Goal: Task Accomplishment & Management: Manage account settings

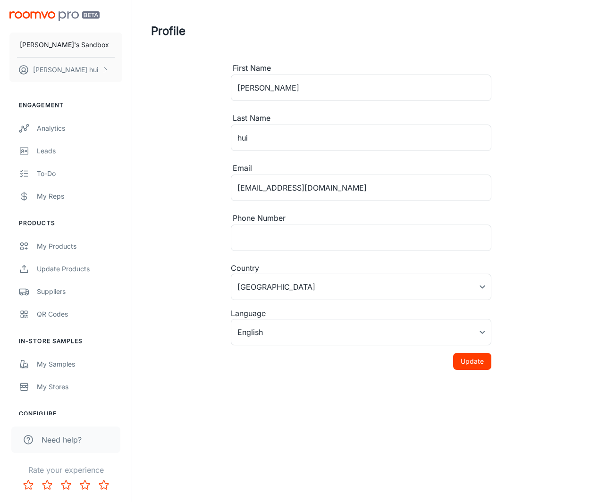
click at [78, 16] on img "scrollable content" at bounding box center [54, 16] width 90 height 10
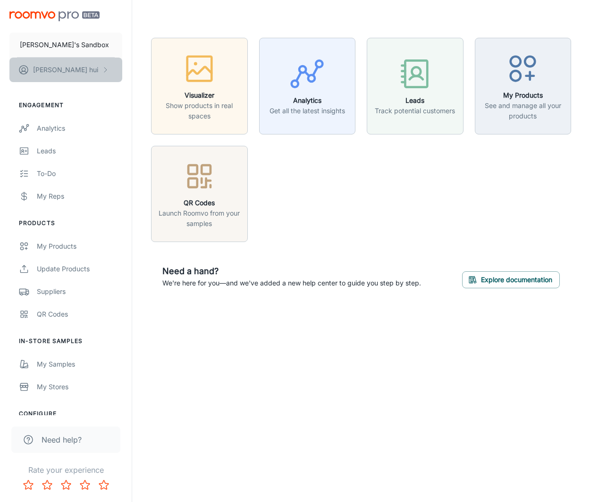
click at [93, 73] on button "[PERSON_NAME]" at bounding box center [65, 70] width 113 height 25
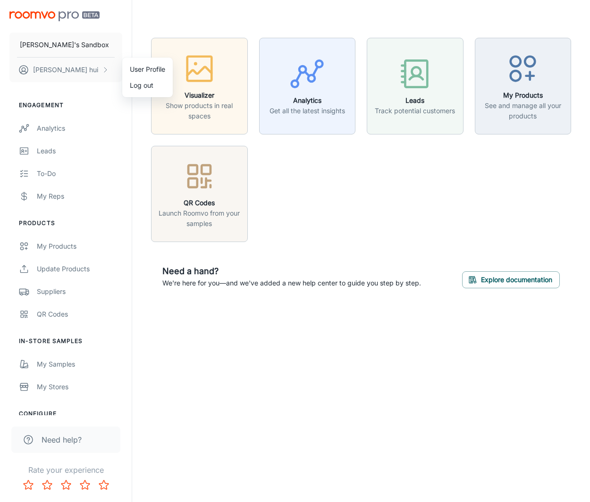
drag, startPoint x: 257, startPoint y: 469, endPoint x: 181, endPoint y: 440, distance: 81.6
click at [256, 469] on div at bounding box center [295, 251] width 590 height 502
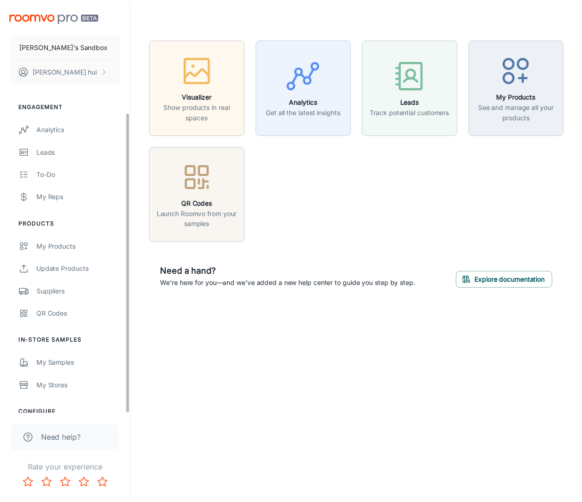
scroll to position [151, 0]
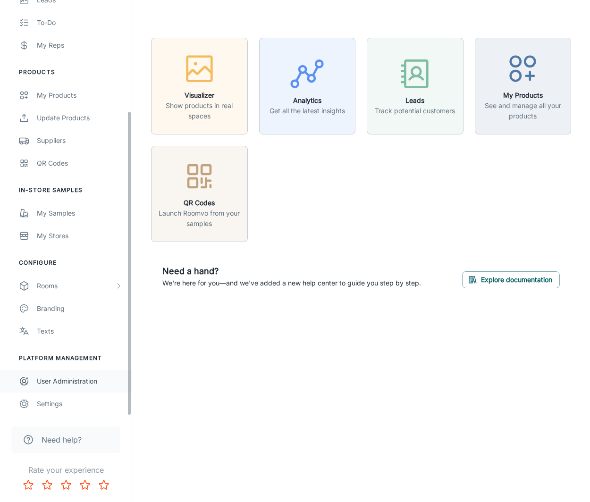
click at [74, 372] on link "User Administration" at bounding box center [66, 381] width 132 height 23
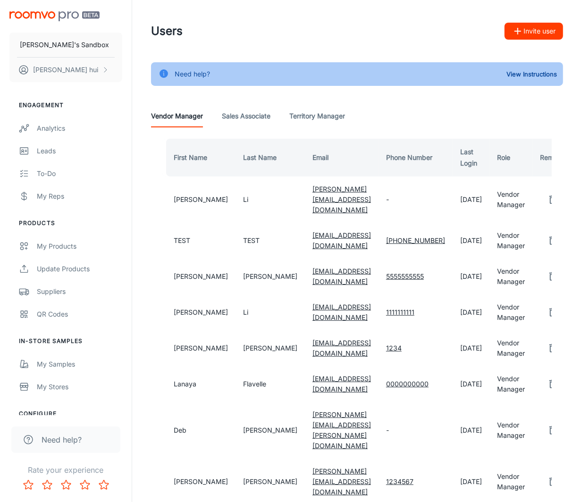
click at [224, 89] on div "Need help? View Instructions Vendor Manager Sales Associate Territory Manager F…" at bounding box center [357, 504] width 435 height 885
click at [246, 108] on Associate "Sales Associate" at bounding box center [246, 116] width 49 height 23
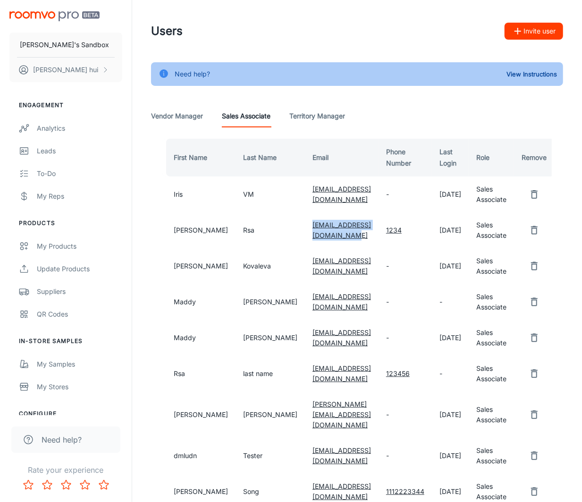
drag, startPoint x: 362, startPoint y: 241, endPoint x: 255, endPoint y: 249, distance: 107.0
click at [305, 248] on td "[EMAIL_ADDRESS][DOMAIN_NAME]" at bounding box center [342, 231] width 74 height 36
copy link "[EMAIL_ADDRESS][DOMAIN_NAME]"
click at [82, 77] on button "[PERSON_NAME]" at bounding box center [65, 70] width 113 height 25
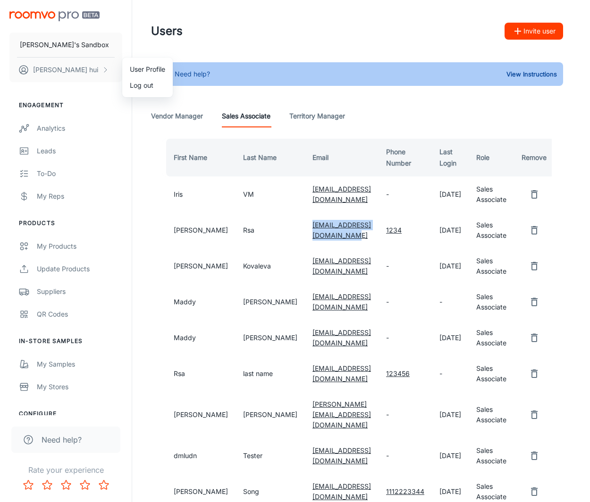
click at [140, 86] on li "Log out" at bounding box center [147, 85] width 51 height 16
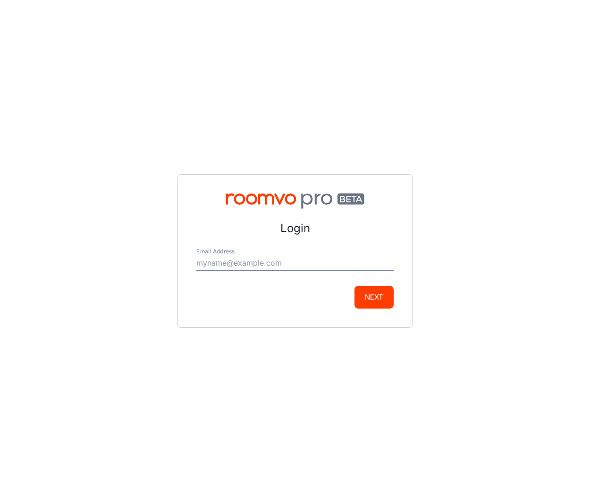
click at [267, 254] on div "Email Address" at bounding box center [294, 259] width 197 height 23
click at [307, 266] on input "Email Address" at bounding box center [294, 263] width 197 height 15
paste input "[EMAIL_ADDRESS][DOMAIN_NAME]"
type input "[EMAIL_ADDRESS][DOMAIN_NAME]"
click at [363, 301] on button "Next" at bounding box center [374, 297] width 39 height 23
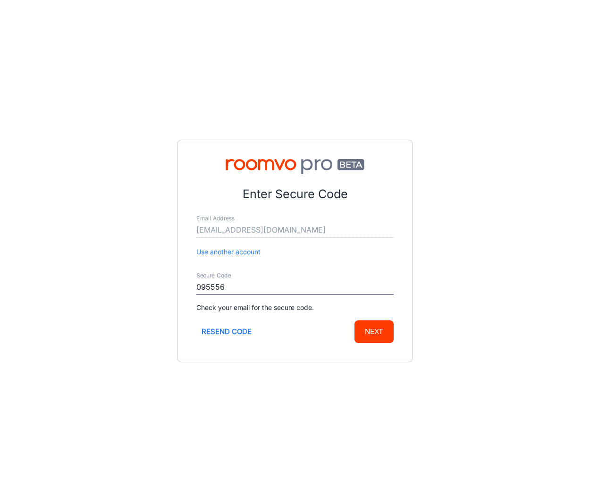
type input "095556"
click at [355, 321] on button "Next" at bounding box center [374, 332] width 39 height 23
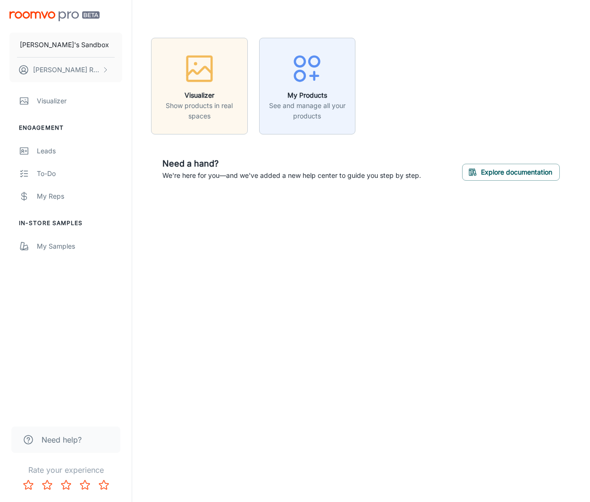
drag, startPoint x: 369, startPoint y: 347, endPoint x: 368, endPoint y: 331, distance: 16.1
click at [368, 331] on div "[PERSON_NAME]'s Sandbox [PERSON_NAME] Visualizer Engagement Leads To-do My Reps…" at bounding box center [295, 251] width 590 height 502
click at [368, 322] on div "[PERSON_NAME]'s Sandbox [PERSON_NAME] Visualizer Engagement Leads To-do My Reps…" at bounding box center [295, 251] width 590 height 502
click at [361, 305] on div "[PERSON_NAME]'s Sandbox [PERSON_NAME] Visualizer Engagement Leads To-do My Reps…" at bounding box center [295, 251] width 590 height 502
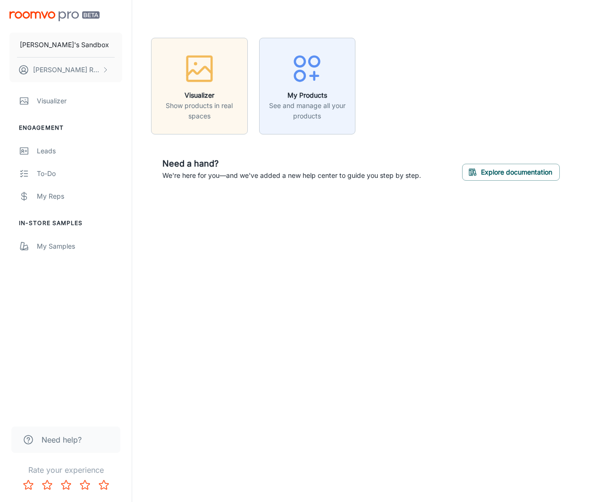
click at [252, 328] on div "[PERSON_NAME]'s Sandbox [PERSON_NAME] Visualizer Engagement Leads To-do My Reps…" at bounding box center [295, 251] width 590 height 502
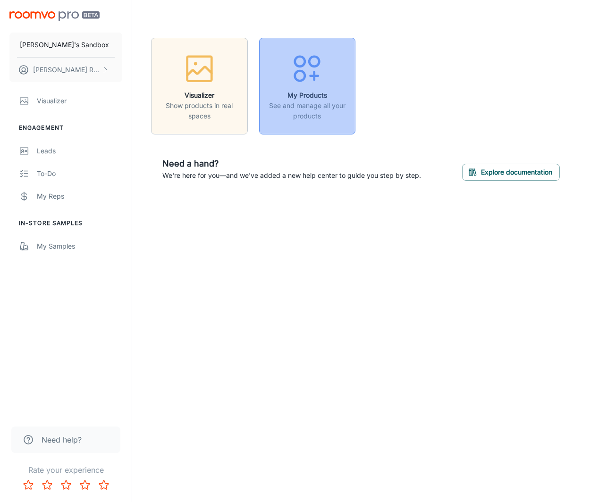
click at [316, 98] on h6 "My Products" at bounding box center [307, 95] width 85 height 10
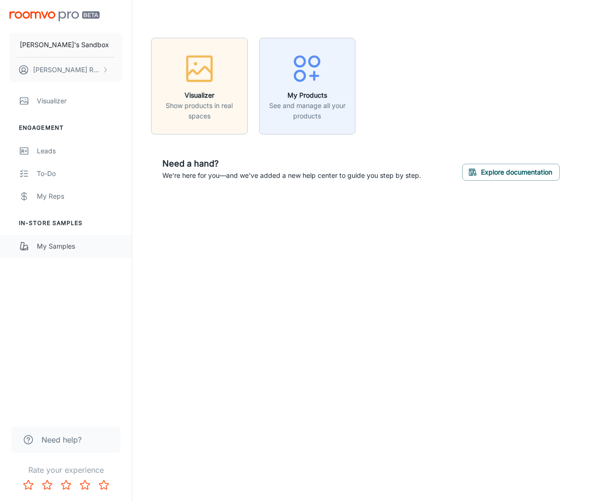
click at [94, 248] on div "My Samples" at bounding box center [79, 246] width 85 height 10
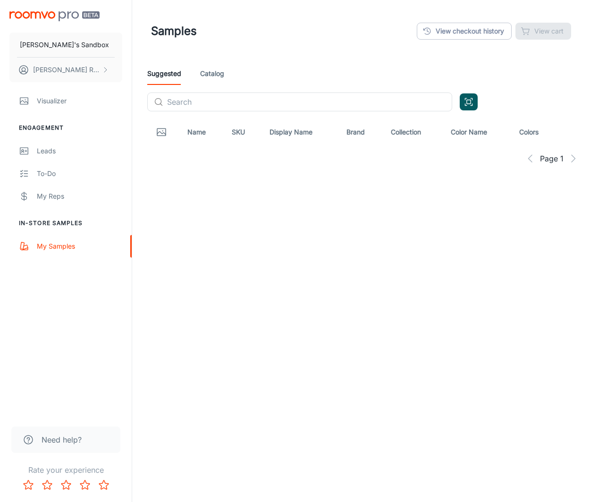
click at [214, 72] on link "Catalog" at bounding box center [212, 73] width 24 height 23
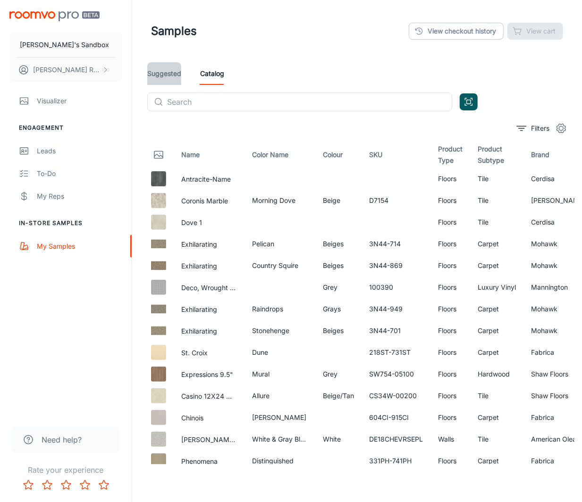
click at [165, 78] on link "Suggested" at bounding box center [164, 73] width 34 height 23
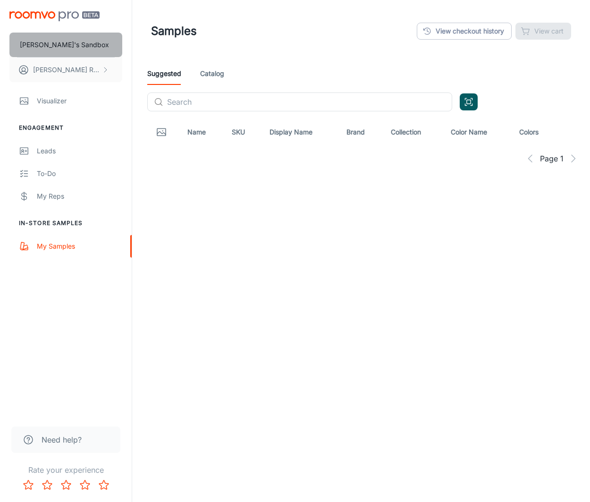
click at [90, 41] on button "[PERSON_NAME]'s Sandbox" at bounding box center [65, 45] width 113 height 25
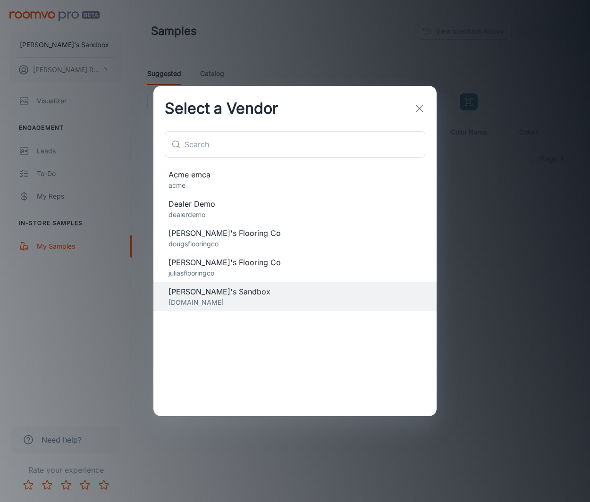
drag, startPoint x: 174, startPoint y: 60, endPoint x: 93, endPoint y: 62, distance: 80.8
click at [173, 60] on div "Select a Vendor ​ ​ Acme emca acme Dealer Demo dealerdemo [PERSON_NAME]'s Floor…" at bounding box center [295, 251] width 590 height 502
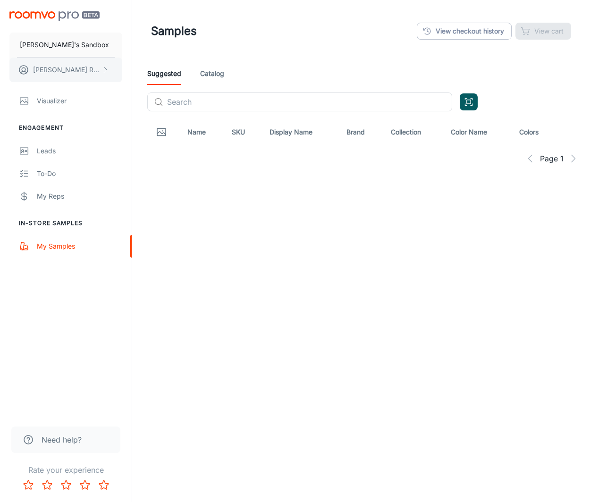
click at [48, 60] on button "[PERSON_NAME]" at bounding box center [65, 70] width 113 height 25
click at [154, 71] on li "User Profile" at bounding box center [147, 69] width 51 height 16
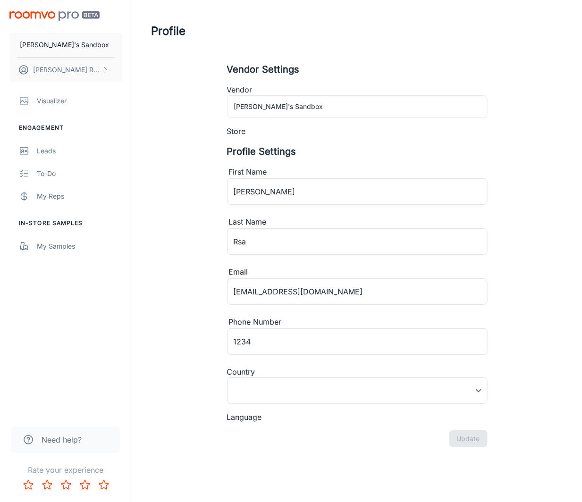
type input "[GEOGRAPHIC_DATA]"
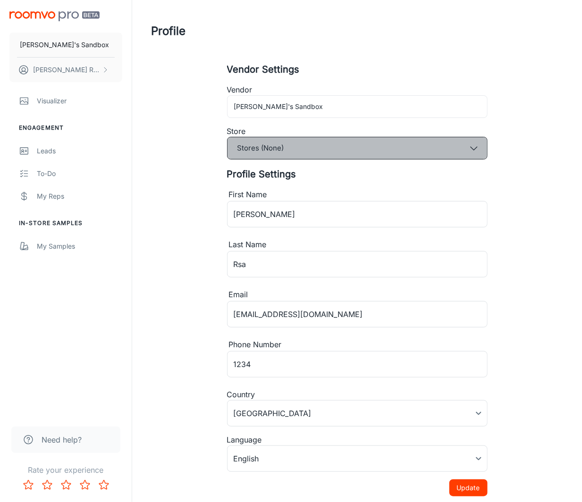
click at [298, 149] on button "Stores (None)" at bounding box center [357, 148] width 261 height 23
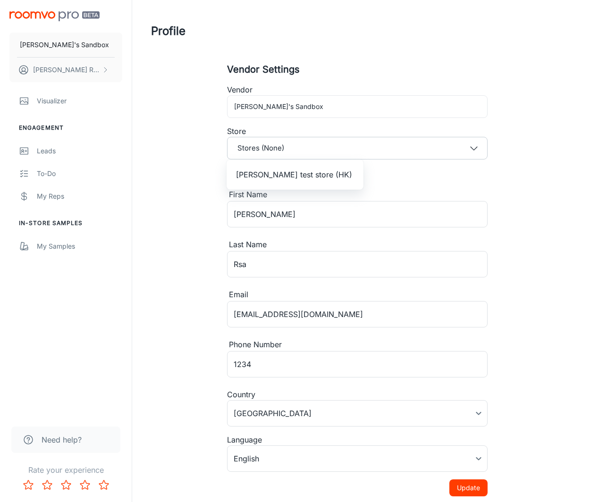
click at [281, 176] on span "[PERSON_NAME] test store (HK)" at bounding box center [294, 174] width 116 height 11
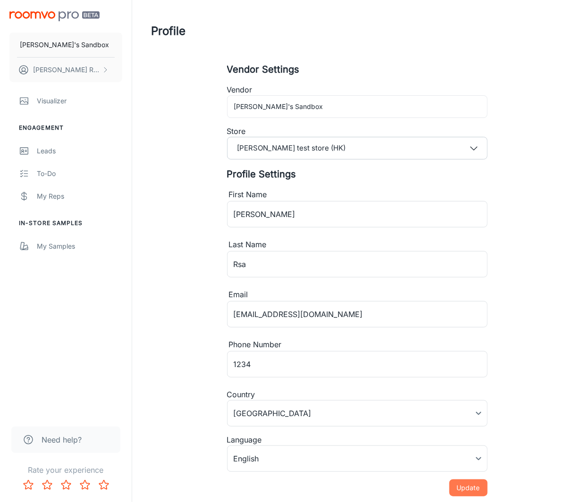
click at [466, 487] on button "Update" at bounding box center [469, 488] width 38 height 17
click at [60, 16] on img "scrollable content" at bounding box center [54, 16] width 90 height 10
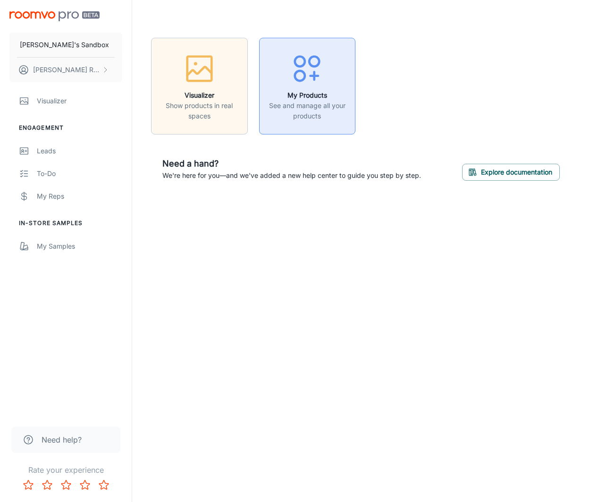
click at [353, 81] on button "My Products See and manage all your products" at bounding box center [307, 86] width 97 height 97
click at [63, 238] on link "My Samples" at bounding box center [66, 246] width 132 height 23
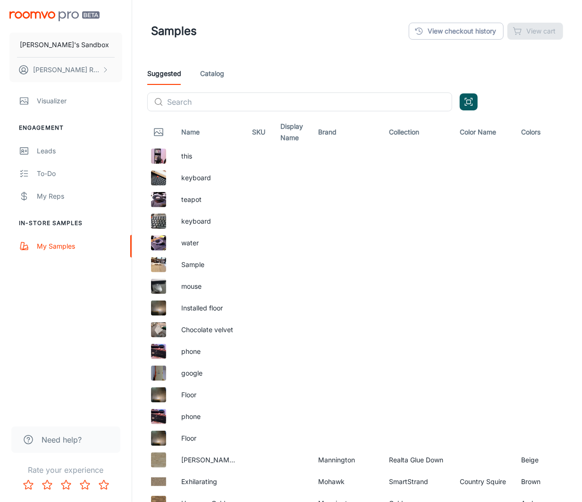
click at [68, 18] on img "scrollable content" at bounding box center [54, 16] width 90 height 10
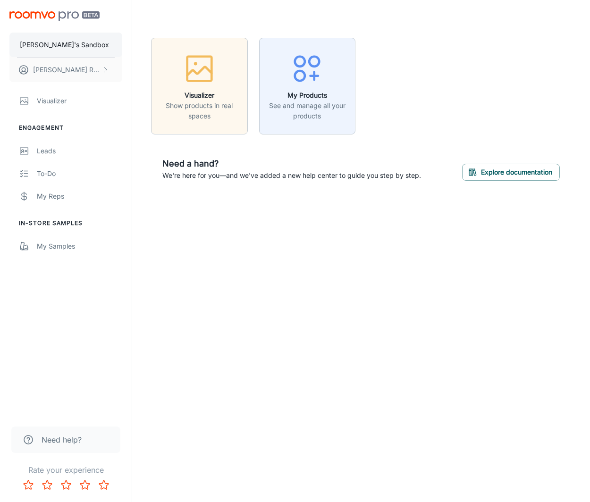
click at [74, 47] on button "[PERSON_NAME]'s Sandbox" at bounding box center [65, 45] width 113 height 25
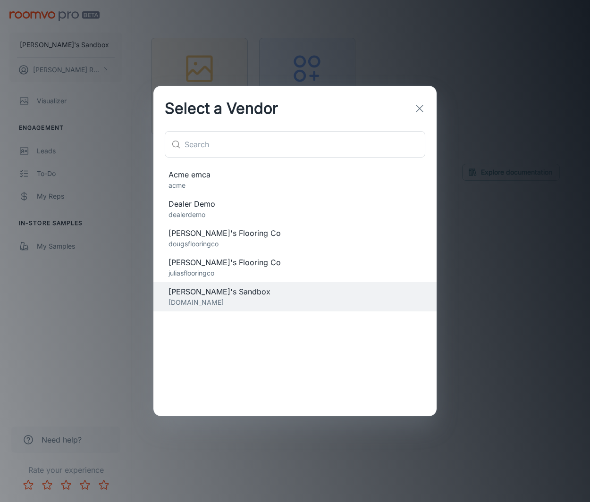
click at [211, 207] on span "Dealer Demo" at bounding box center [295, 203] width 253 height 11
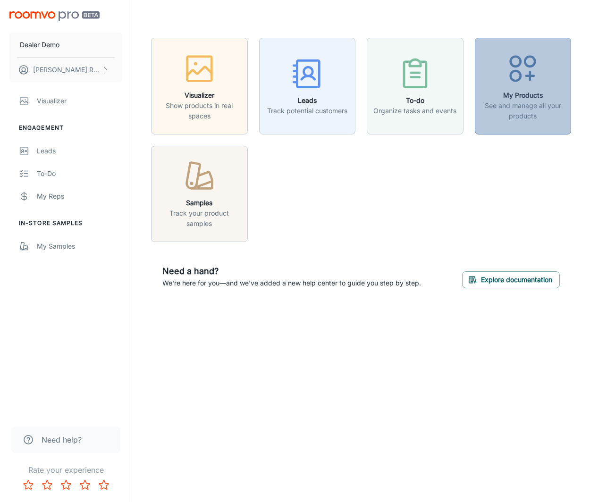
click at [527, 89] on div "button" at bounding box center [523, 70] width 85 height 39
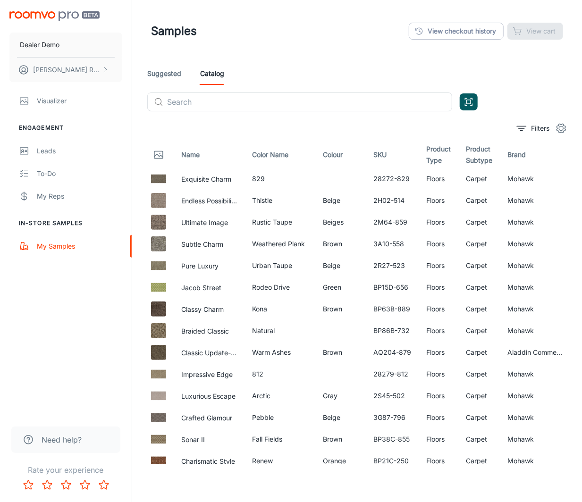
click at [88, 27] on div "Dealer Demo [PERSON_NAME]" at bounding box center [66, 45] width 132 height 90
click at [62, 46] on button "Dealer Demo" at bounding box center [65, 45] width 113 height 25
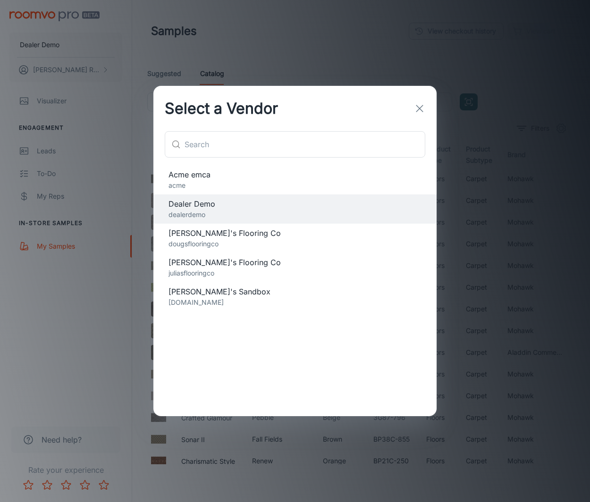
click at [287, 245] on p "dougsflooringco" at bounding box center [295, 244] width 253 height 10
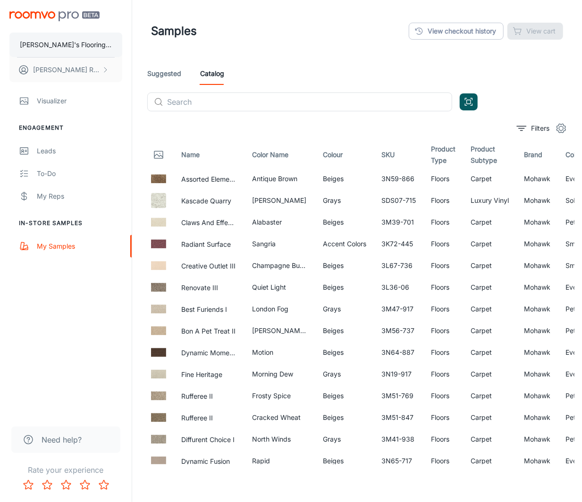
click at [29, 37] on button "[PERSON_NAME]'s Flooring Co" at bounding box center [65, 45] width 113 height 25
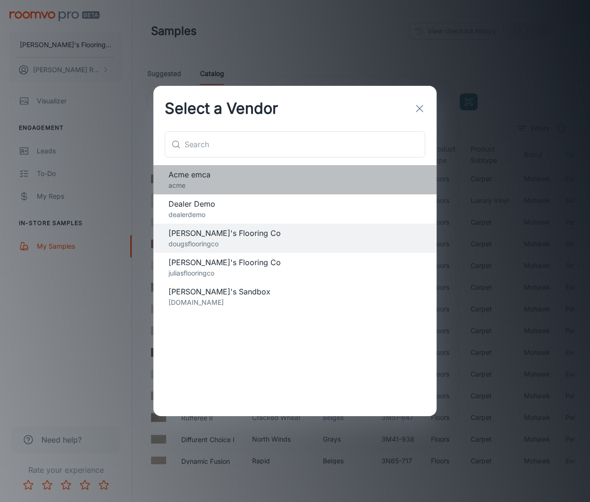
click at [293, 175] on span "Acme emca" at bounding box center [295, 174] width 253 height 11
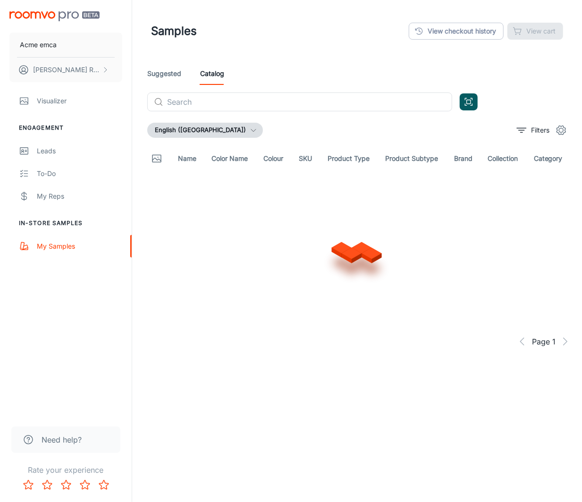
click at [40, 23] on div "Acme emca [PERSON_NAME]" at bounding box center [66, 45] width 132 height 90
click at [43, 16] on img "scrollable content" at bounding box center [54, 16] width 90 height 10
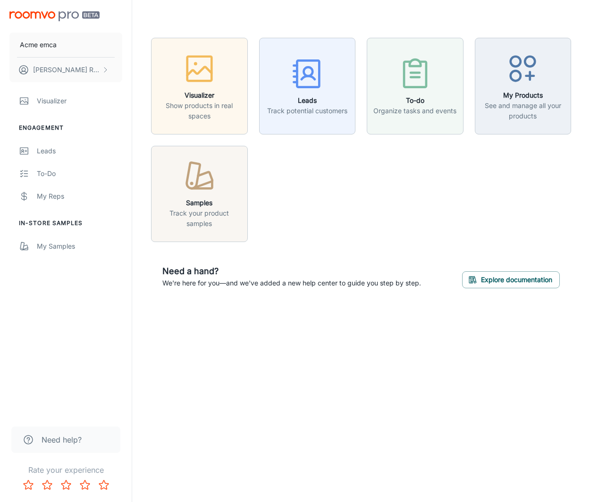
click at [391, 437] on div "Acme emca [PERSON_NAME] Visualizer Engagement Leads To-do My Reps In-Store Samp…" at bounding box center [295, 251] width 590 height 502
click at [321, 303] on div "Visualizer Show products in real spaces Leads Track potential customers To-do O…" at bounding box center [361, 169] width 458 height 338
click at [83, 42] on button "Acme emca" at bounding box center [65, 45] width 113 height 25
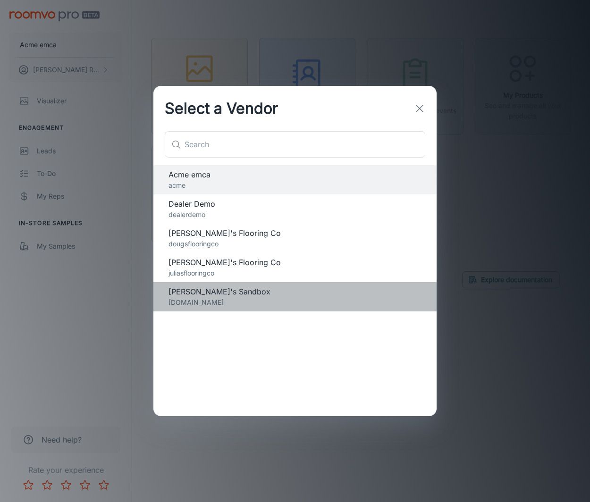
click at [239, 291] on span "[PERSON_NAME]'s Sandbox" at bounding box center [295, 291] width 253 height 11
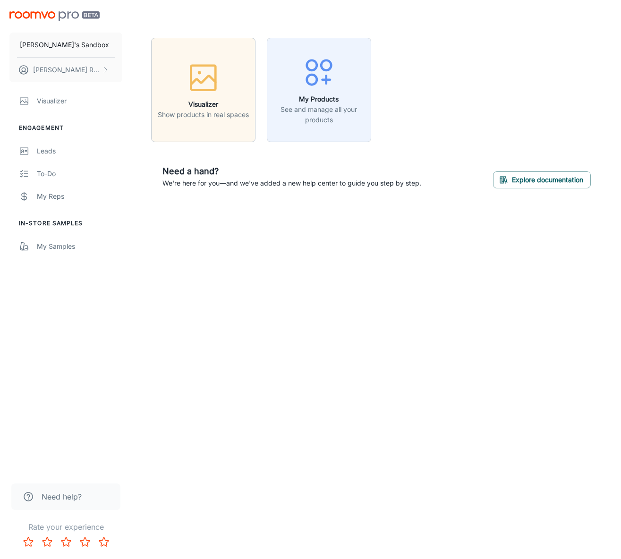
click at [84, 43] on button "[PERSON_NAME]'s Sandbox" at bounding box center [65, 45] width 113 height 25
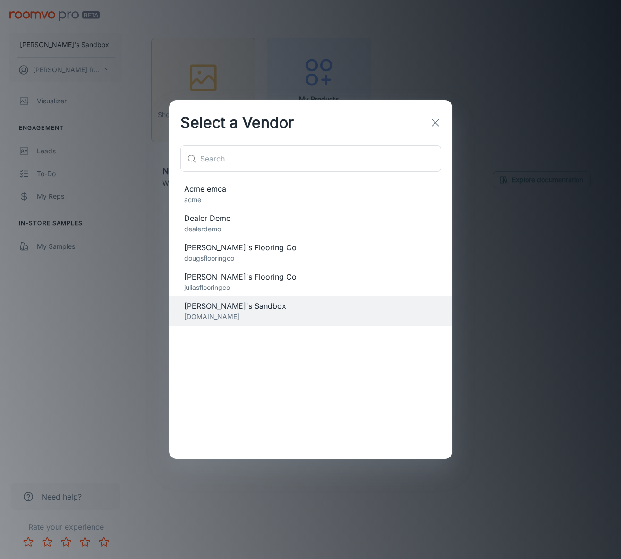
click at [301, 259] on p "dougsflooringco" at bounding box center [310, 258] width 253 height 10
